Goal: Information Seeking & Learning: Find specific fact

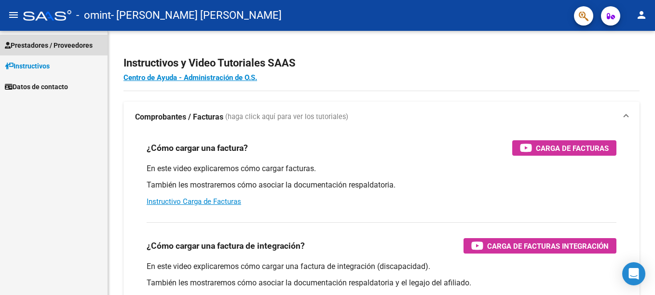
click at [63, 49] on span "Prestadores / Proveedores" at bounding box center [49, 45] width 88 height 11
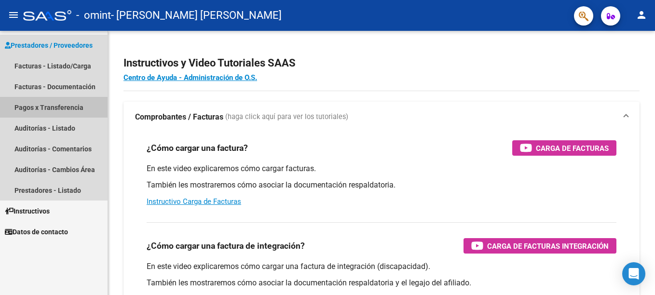
click at [59, 103] on link "Pagos x Transferencia" at bounding box center [54, 107] width 108 height 21
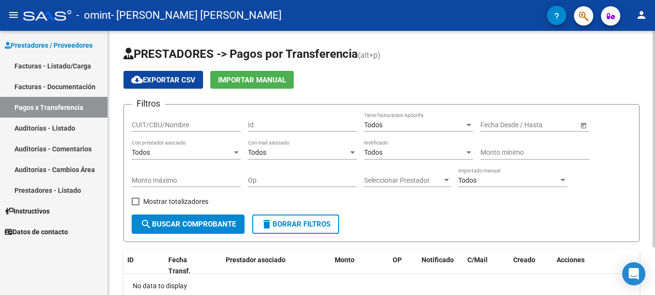
scroll to position [58, 0]
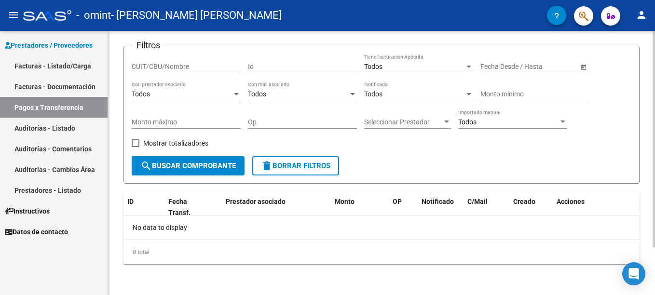
click at [643, 211] on div "PRESTADORES -> Pagos por Transferencia (alt+p) cloud_download Exportar CSV Impo…" at bounding box center [383, 133] width 550 height 323
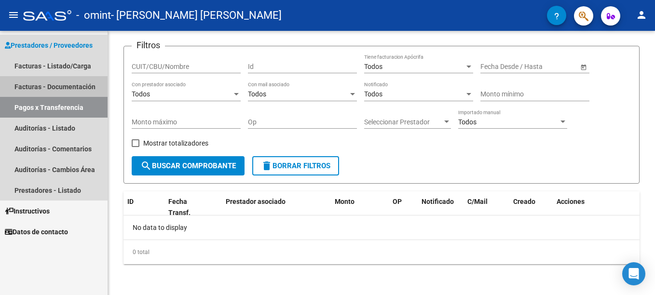
click at [78, 85] on link "Facturas - Documentación" at bounding box center [54, 86] width 108 height 21
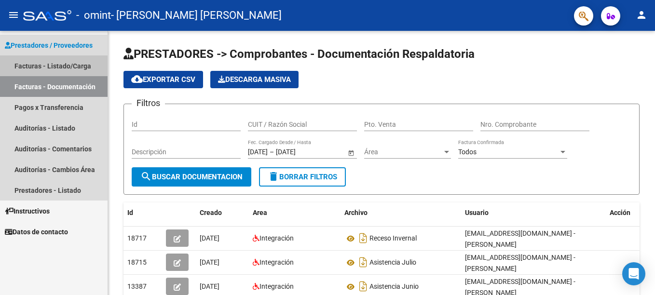
click at [78, 73] on link "Facturas - Listado/Carga" at bounding box center [54, 66] width 108 height 21
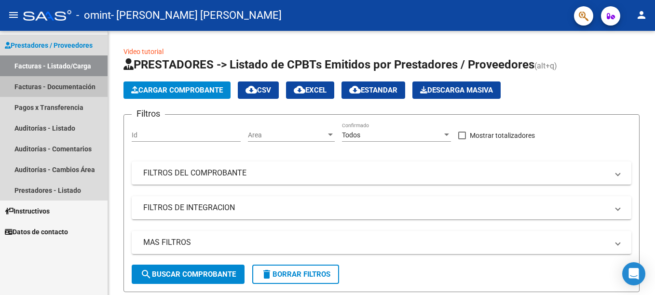
click at [65, 78] on link "Facturas - Documentación" at bounding box center [54, 86] width 108 height 21
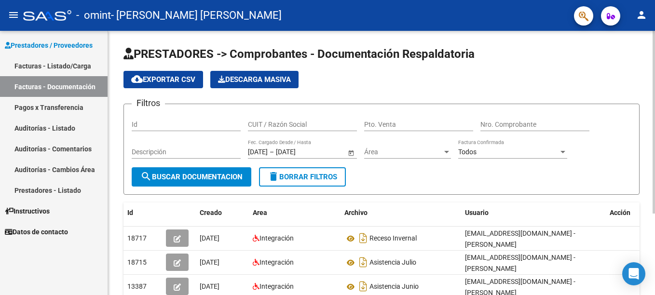
click at [119, 208] on div "PRESTADORES -> Comprobantes - Documentación Respaldatoria cloud_download Export…" at bounding box center [381, 218] width 547 height 375
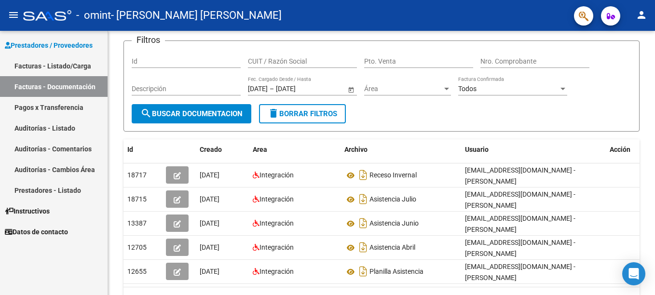
scroll to position [77, 0]
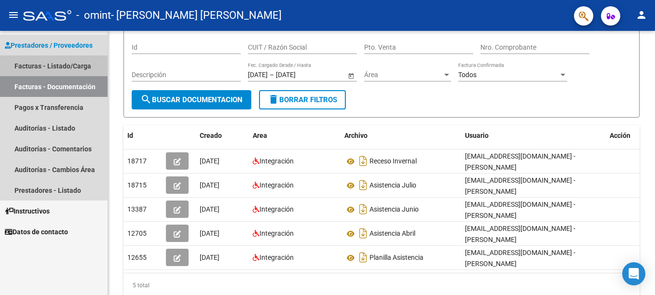
click at [54, 72] on link "Facturas - Listado/Carga" at bounding box center [54, 66] width 108 height 21
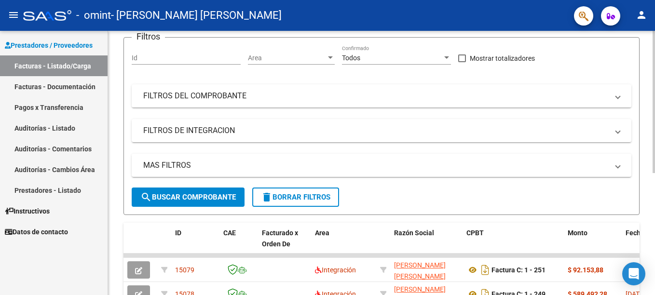
click at [109, 198] on div "Video tutorial PRESTADORES -> Listado de CPBTs Emitidos por Prestadores / Prove…" at bounding box center [381, 196] width 547 height 484
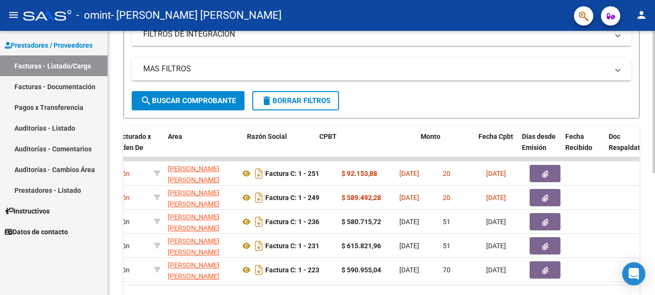
scroll to position [0, 147]
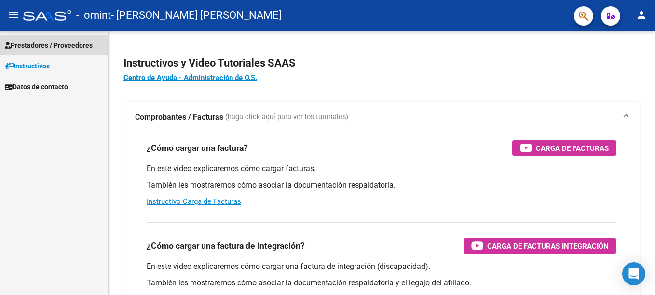
click at [88, 43] on span "Prestadores / Proveedores" at bounding box center [49, 45] width 88 height 11
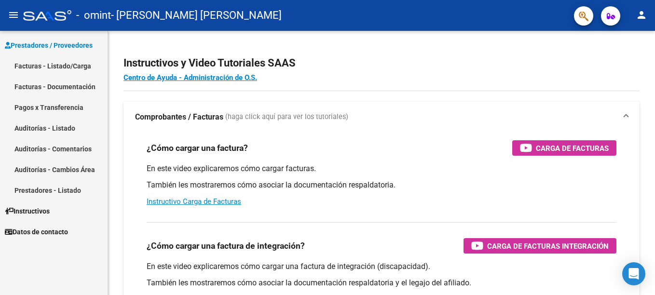
click at [53, 84] on link "Facturas - Documentación" at bounding box center [54, 86] width 108 height 21
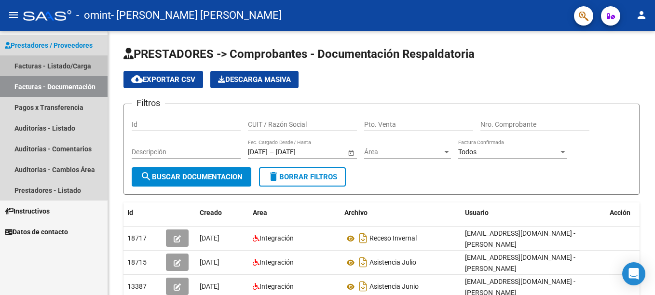
click at [47, 65] on link "Facturas - Listado/Carga" at bounding box center [54, 66] width 108 height 21
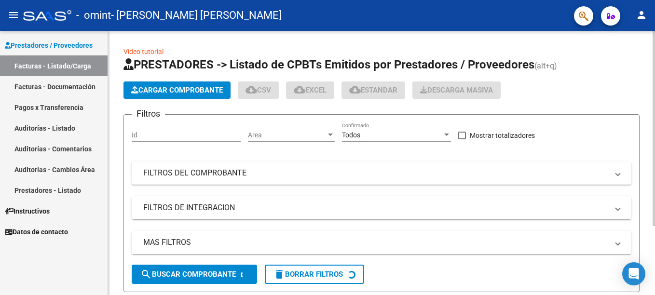
click at [112, 197] on div "Video tutorial PRESTADORES -> Listado de CPBTs Emitidos por Prestadores / Prove…" at bounding box center [381, 210] width 547 height 358
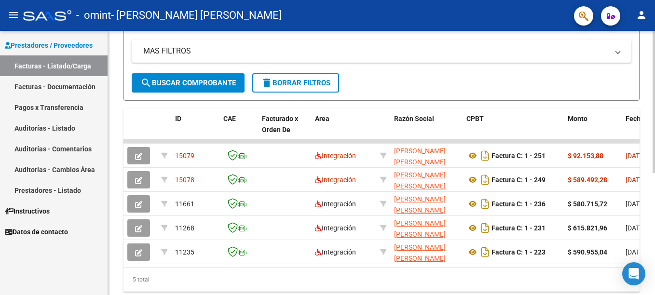
scroll to position [193, 0]
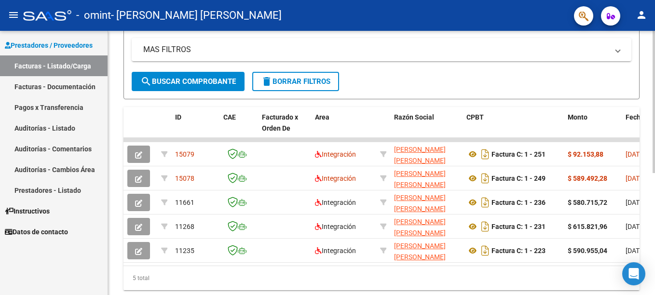
click at [112, 197] on div "Video tutorial PRESTADORES -> Listado de CPBTs Emitidos por Prestadores / Prove…" at bounding box center [381, 80] width 547 height 484
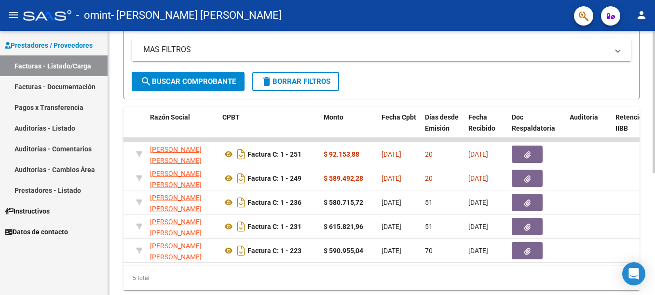
scroll to position [0, 249]
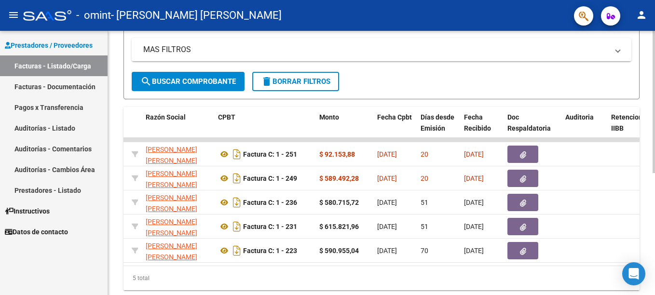
drag, startPoint x: 214, startPoint y: 275, endPoint x: 222, endPoint y: 273, distance: 8.1
click at [222, 273] on div "ID CAE Facturado x Orden De Area Razón Social CPBT Monto Fecha Cpbt Días desde …" at bounding box center [382, 198] width 516 height 183
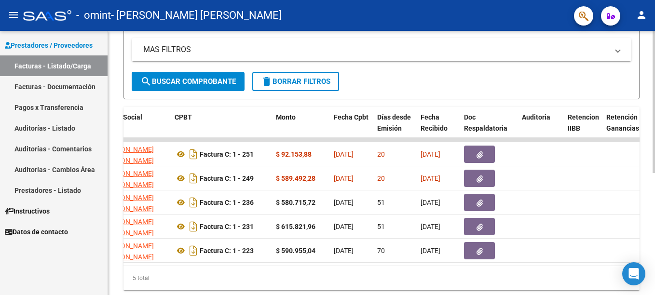
scroll to position [0, 286]
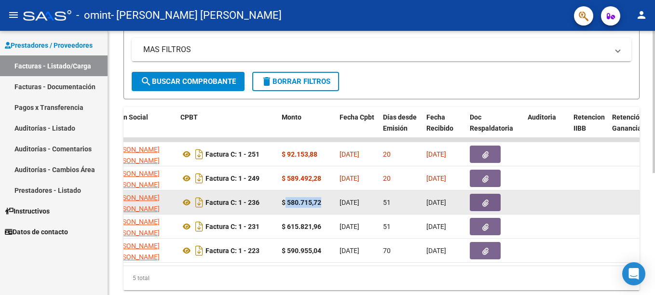
drag, startPoint x: 286, startPoint y: 202, endPoint x: 323, endPoint y: 198, distance: 37.3
click at [323, 198] on div "$ 580.715,72" at bounding box center [307, 202] width 50 height 11
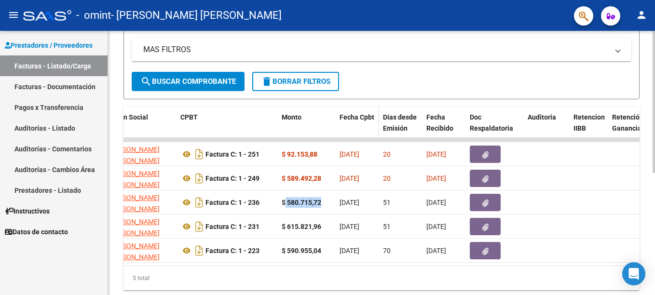
copy strong "580.715,72"
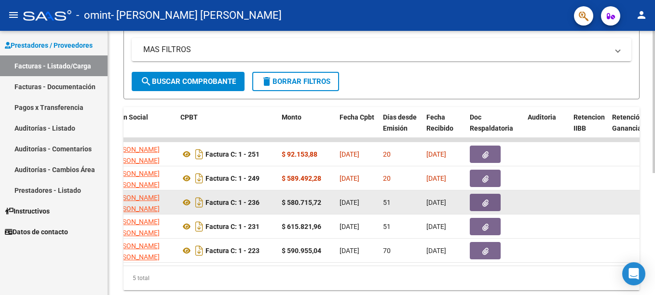
click at [549, 195] on datatable-body-cell at bounding box center [547, 203] width 46 height 24
